Goal: Information Seeking & Learning: Learn about a topic

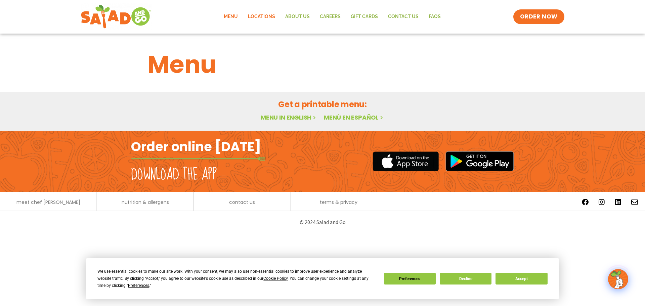
click at [262, 17] on link "Locations" at bounding box center [261, 16] width 37 height 15
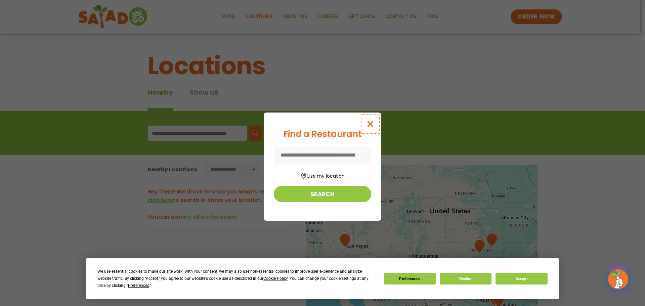
click at [370, 123] on icon "Close modal" at bounding box center [370, 123] width 8 height 7
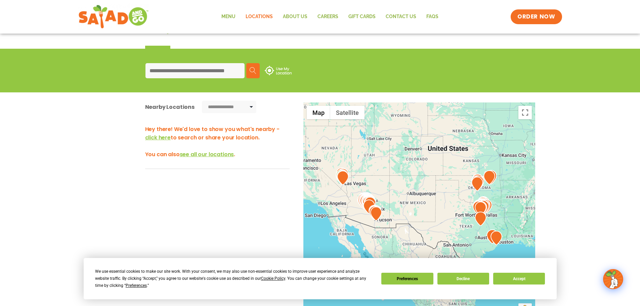
scroll to position [67, 0]
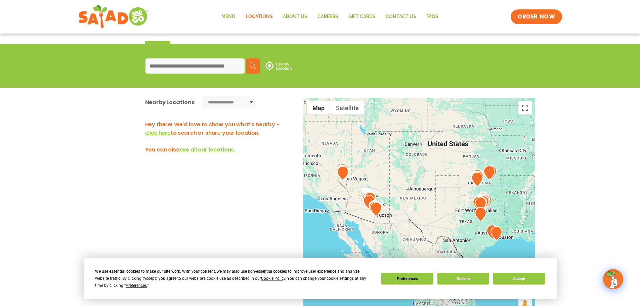
click at [344, 175] on img at bounding box center [343, 173] width 12 height 14
click at [463, 279] on button "Decline" at bounding box center [464, 279] width 52 height 12
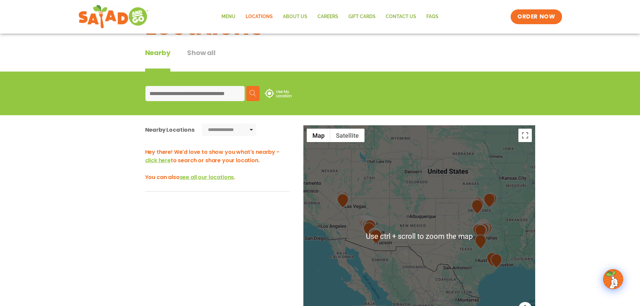
scroll to position [34, 0]
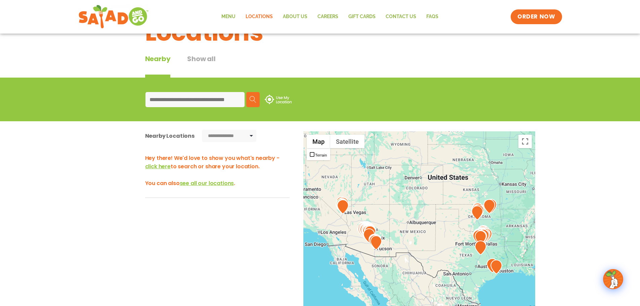
click at [322, 194] on div at bounding box center [419, 242] width 232 height 222
drag, startPoint x: 336, startPoint y: 230, endPoint x: 375, endPoint y: 193, distance: 53.0
click at [355, 181] on div at bounding box center [419, 242] width 232 height 222
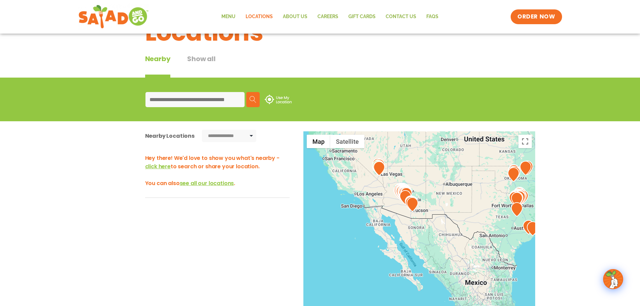
drag, startPoint x: 418, startPoint y: 218, endPoint x: 454, endPoint y: 183, distance: 50.2
click at [454, 183] on div at bounding box center [419, 242] width 232 height 222
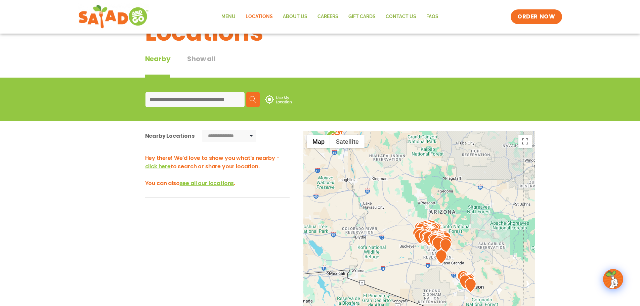
drag, startPoint x: 360, startPoint y: 207, endPoint x: 496, endPoint y: 252, distance: 143.8
click at [496, 252] on div at bounding box center [419, 242] width 232 height 222
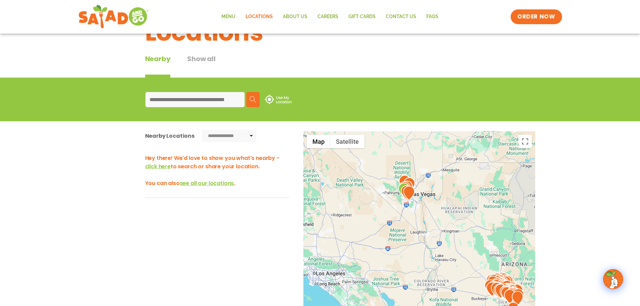
drag, startPoint x: 429, startPoint y: 221, endPoint x: 470, endPoint y: 258, distance: 55.5
click at [470, 258] on div at bounding box center [419, 242] width 232 height 222
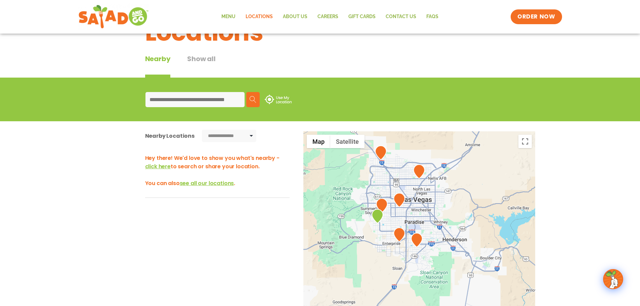
drag, startPoint x: 383, startPoint y: 197, endPoint x: 435, endPoint y: 254, distance: 76.9
click at [435, 254] on div at bounding box center [419, 242] width 232 height 222
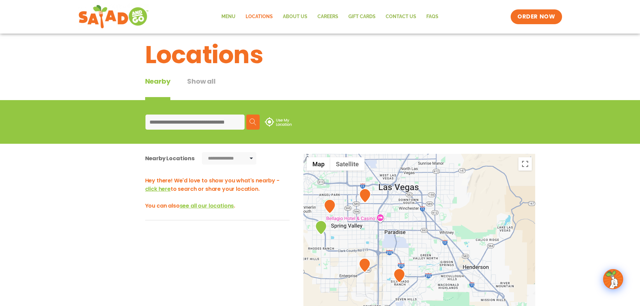
scroll to position [0, 0]
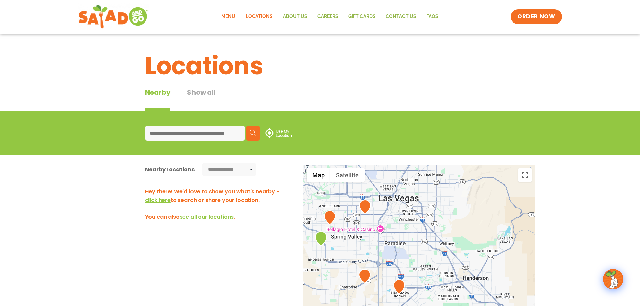
click at [233, 13] on link "Menu" at bounding box center [228, 16] width 24 height 15
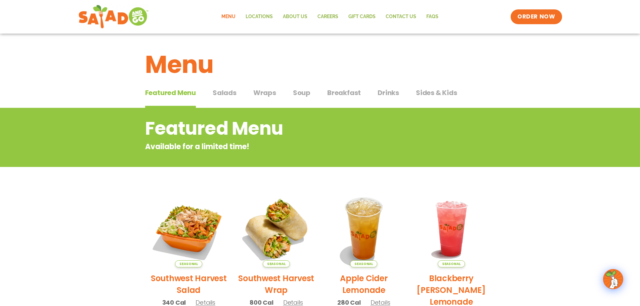
click at [222, 90] on span "Salads" at bounding box center [225, 93] width 24 height 10
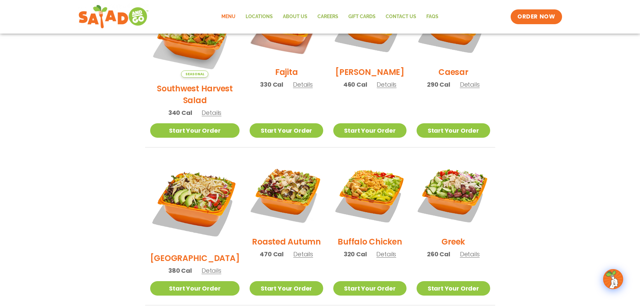
scroll to position [269, 0]
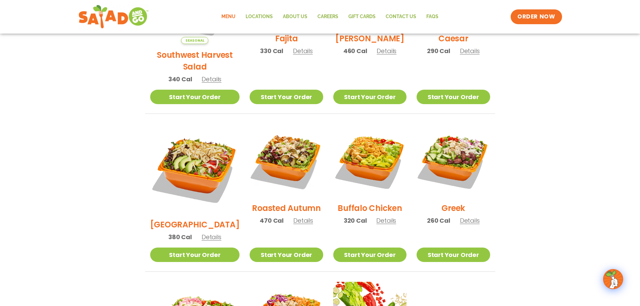
click at [454, 202] on h2 "Greek" at bounding box center [454, 208] width 24 height 12
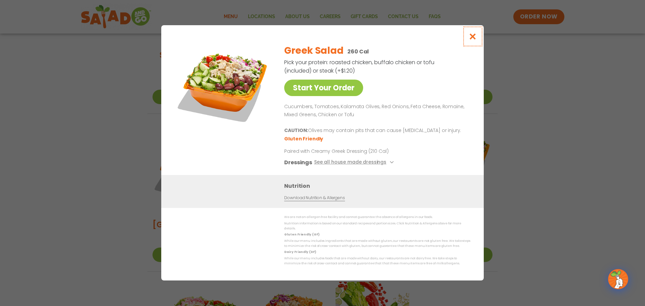
click at [475, 39] on icon "Close modal" at bounding box center [473, 36] width 8 height 7
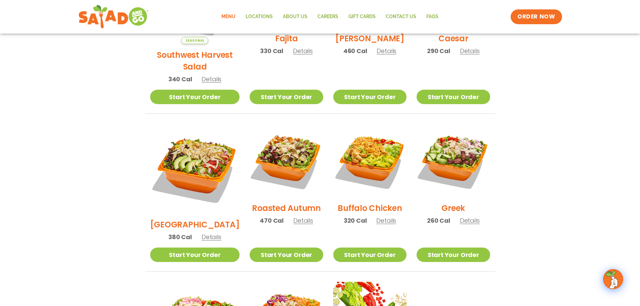
click at [464, 216] on span "Details" at bounding box center [470, 220] width 20 height 8
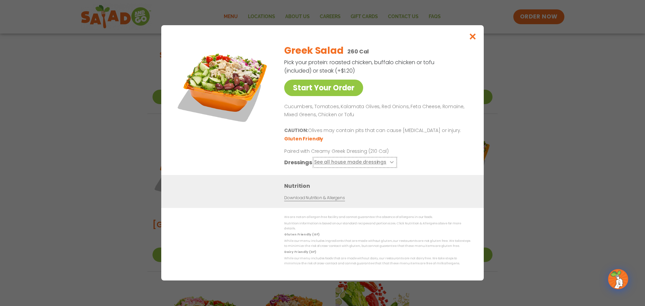
click at [328, 164] on button "See all house made dressings" at bounding box center [355, 163] width 82 height 8
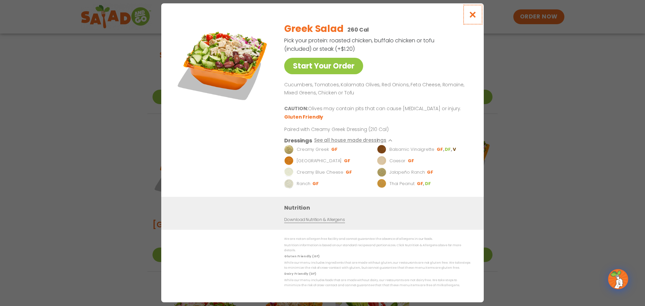
click at [472, 18] on icon "Close modal" at bounding box center [473, 14] width 8 height 7
